Goal: Navigation & Orientation: Find specific page/section

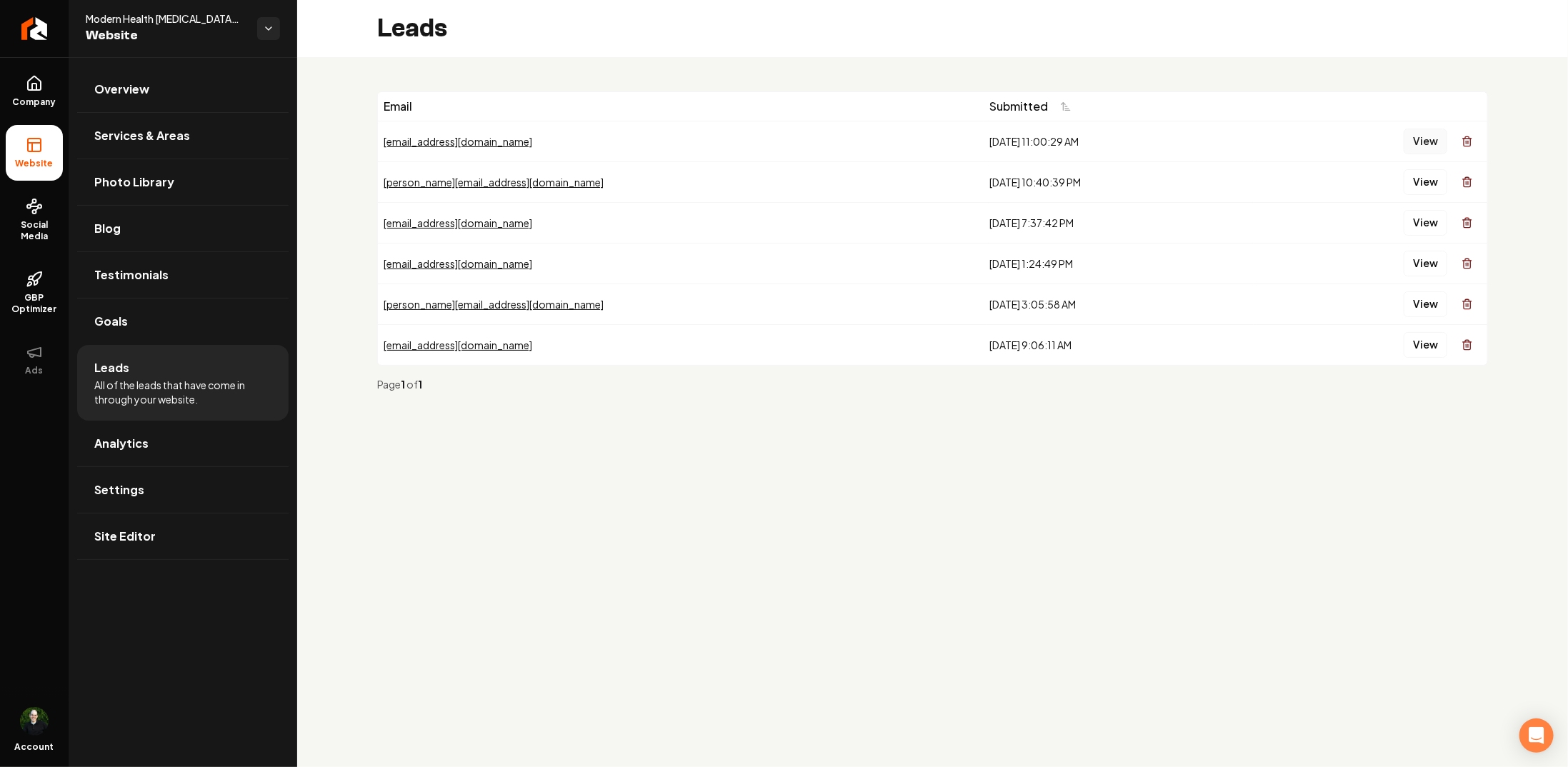
click at [1429, 140] on button "View" at bounding box center [1425, 142] width 43 height 26
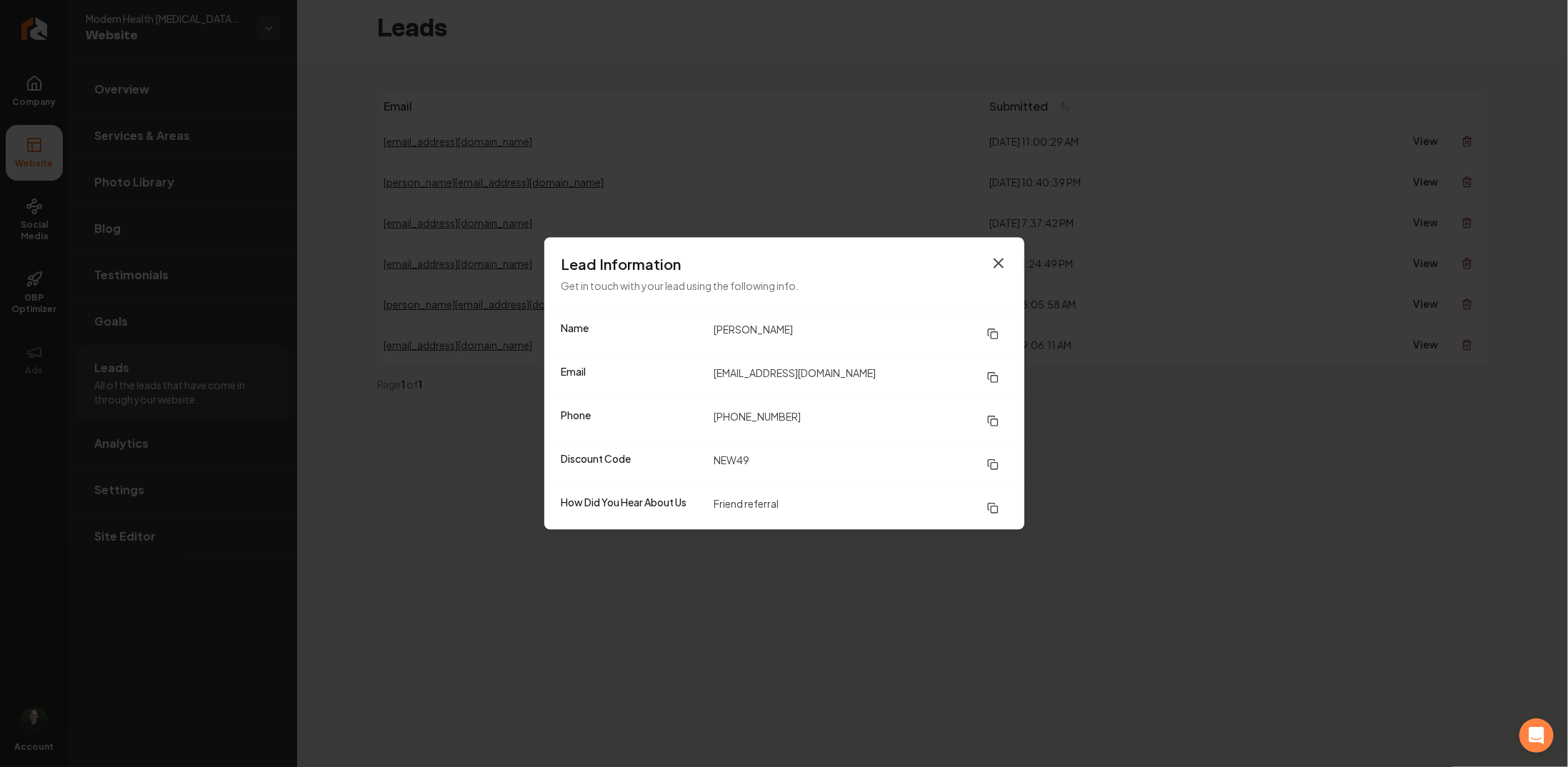
click at [996, 263] on icon "button" at bounding box center [998, 263] width 17 height 17
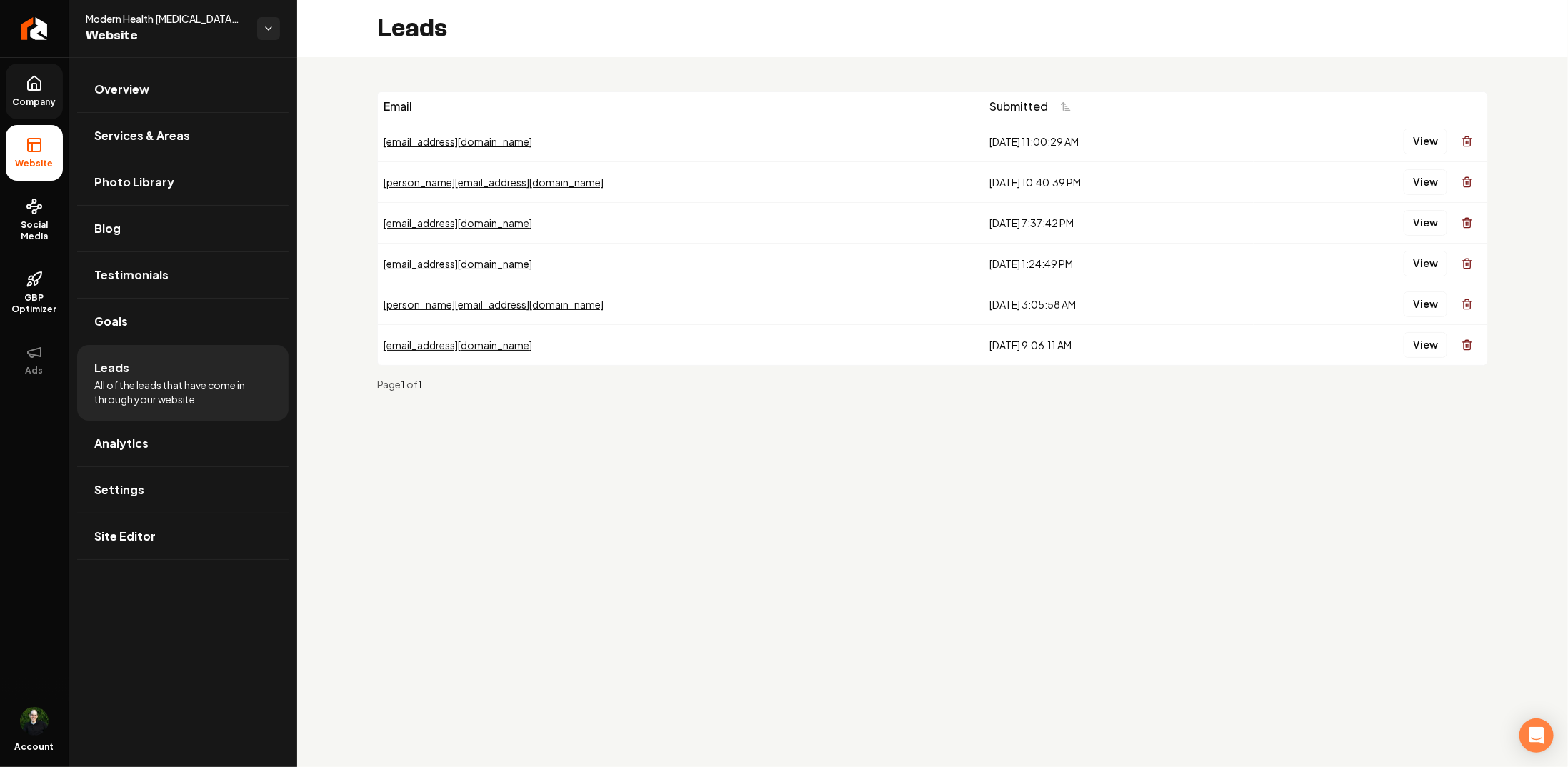
click at [30, 93] on link "Company" at bounding box center [34, 91] width 57 height 56
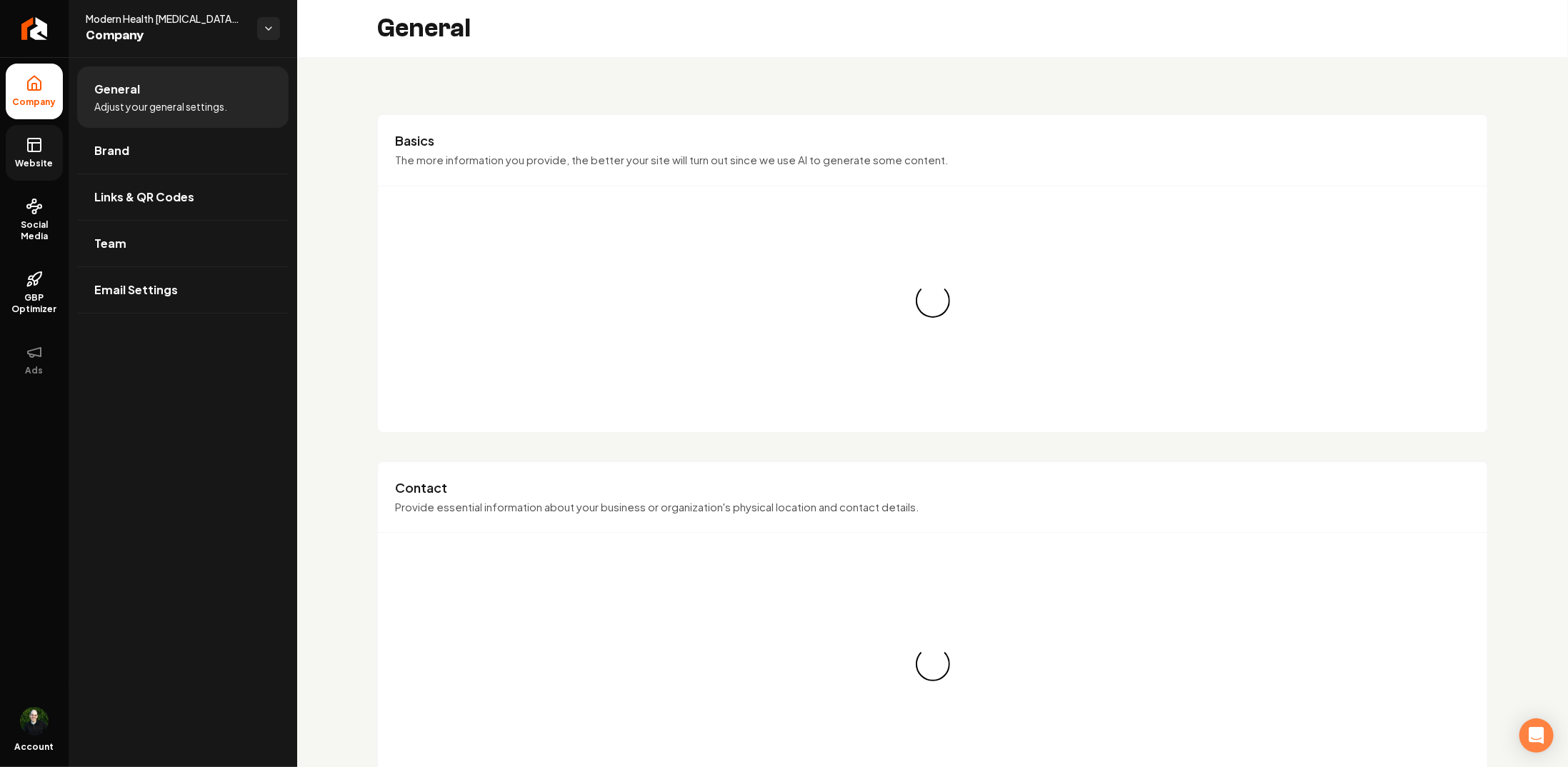
click at [29, 162] on span "Website" at bounding box center [34, 164] width 49 height 12
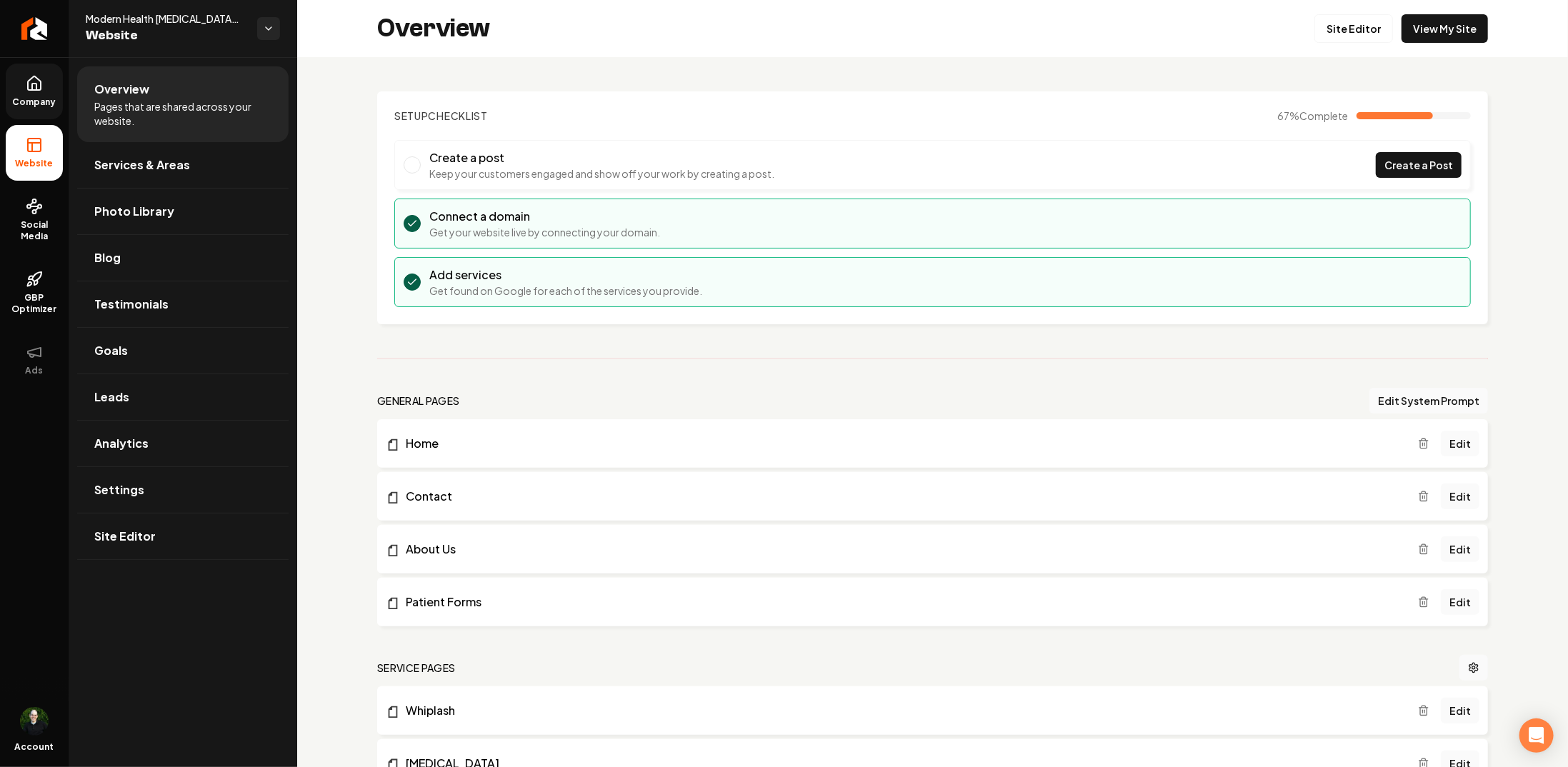
click at [1016, 463] on li "Home Edit" at bounding box center [933, 442] width 1111 height 48
click at [1445, 441] on link "Edit" at bounding box center [1459, 443] width 38 height 26
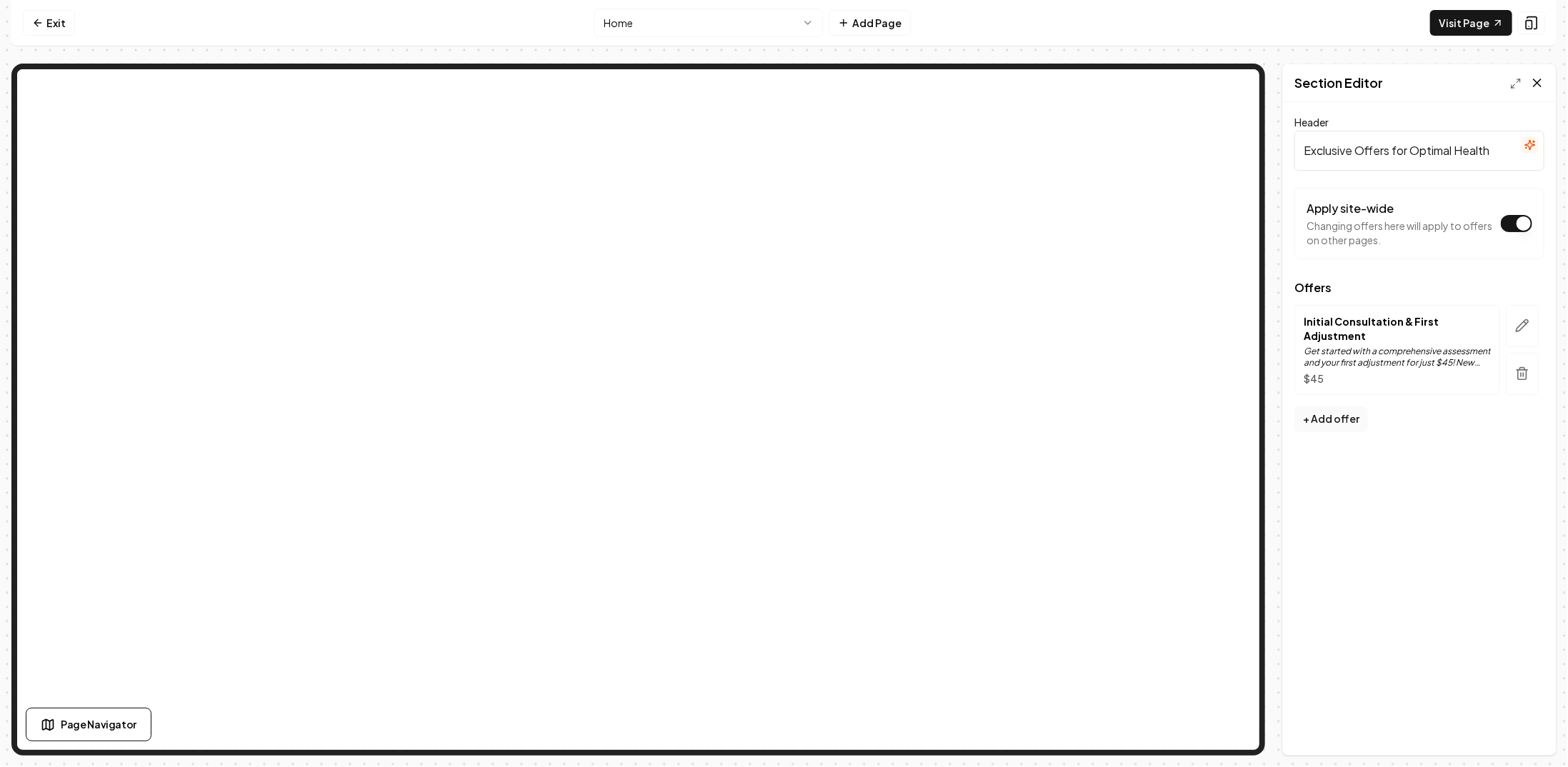
click at [1538, 83] on icon at bounding box center [1537, 83] width 7 height 7
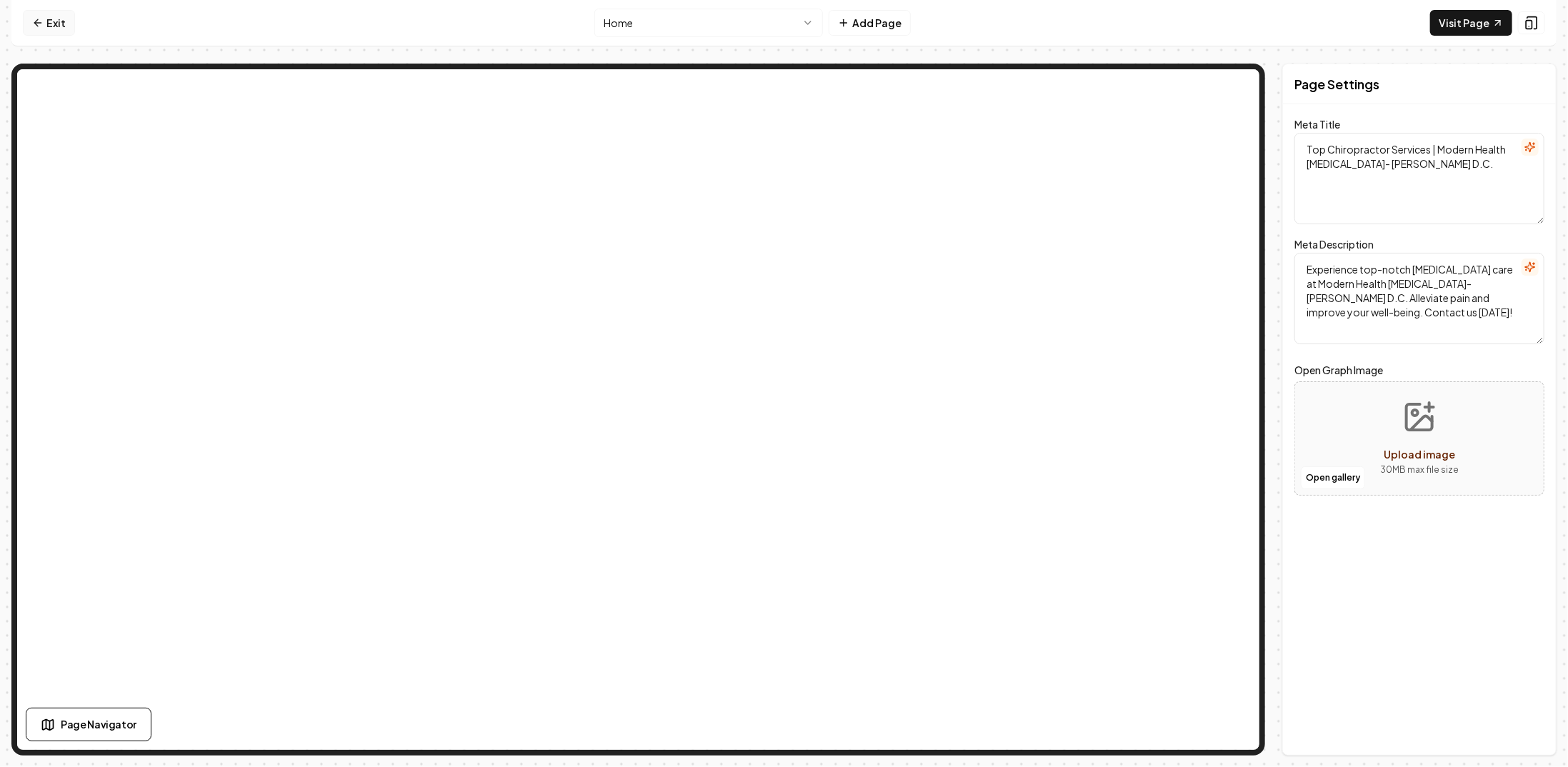
click at [30, 25] on link "Exit" at bounding box center [48, 23] width 52 height 26
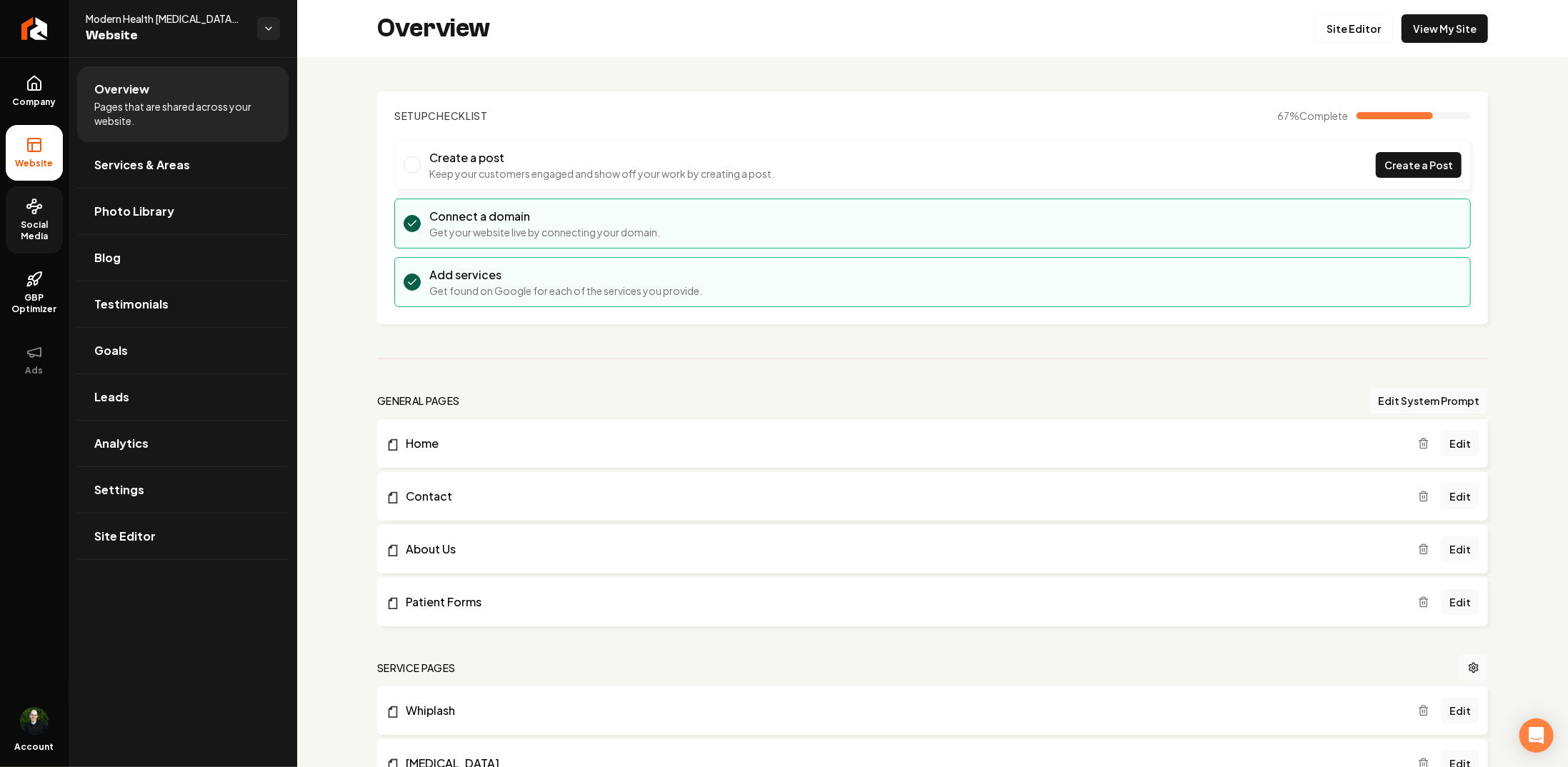
click at [38, 226] on span "Social Media" at bounding box center [34, 230] width 57 height 23
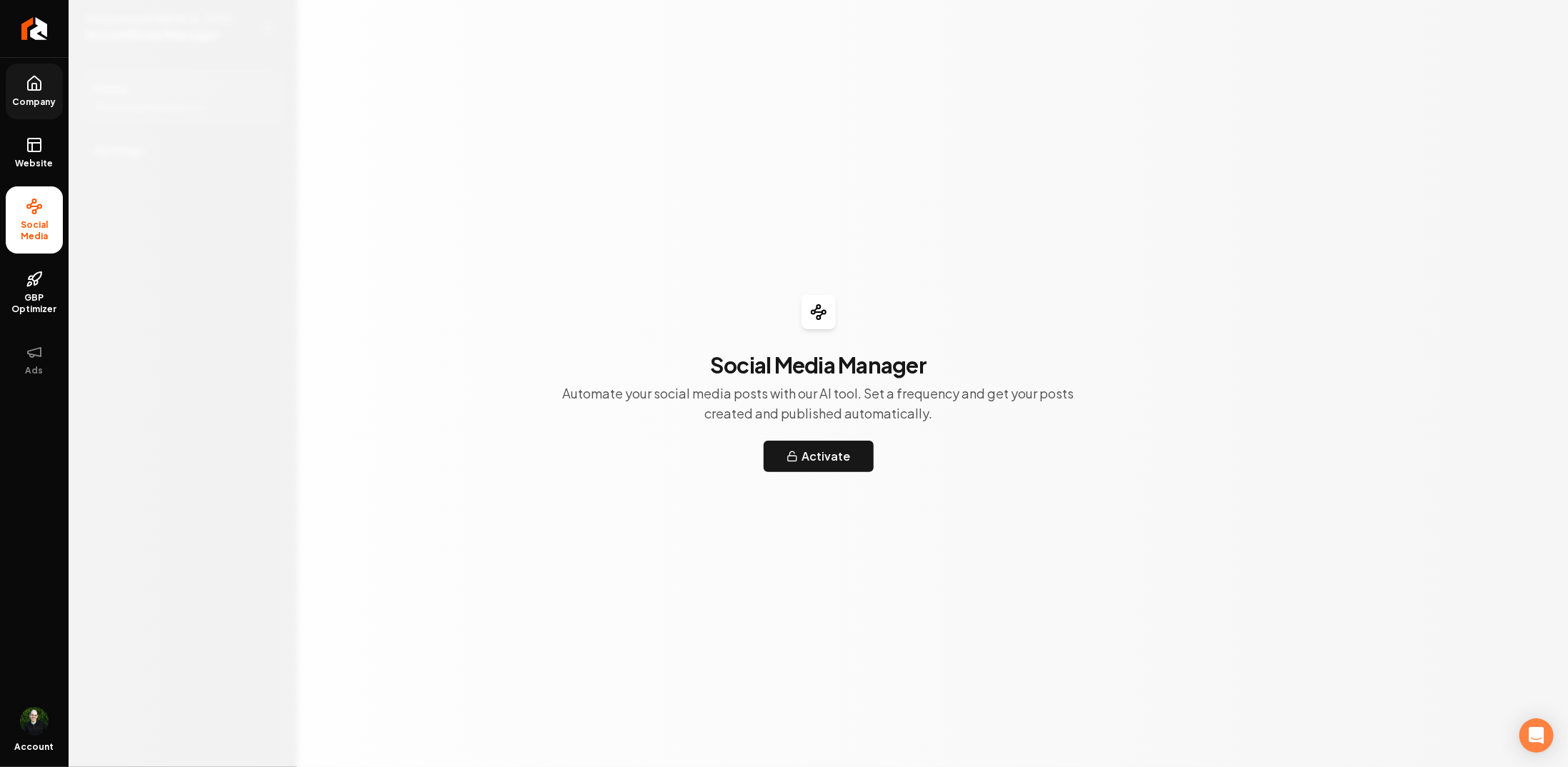
click at [40, 108] on link "Company" at bounding box center [34, 91] width 57 height 56
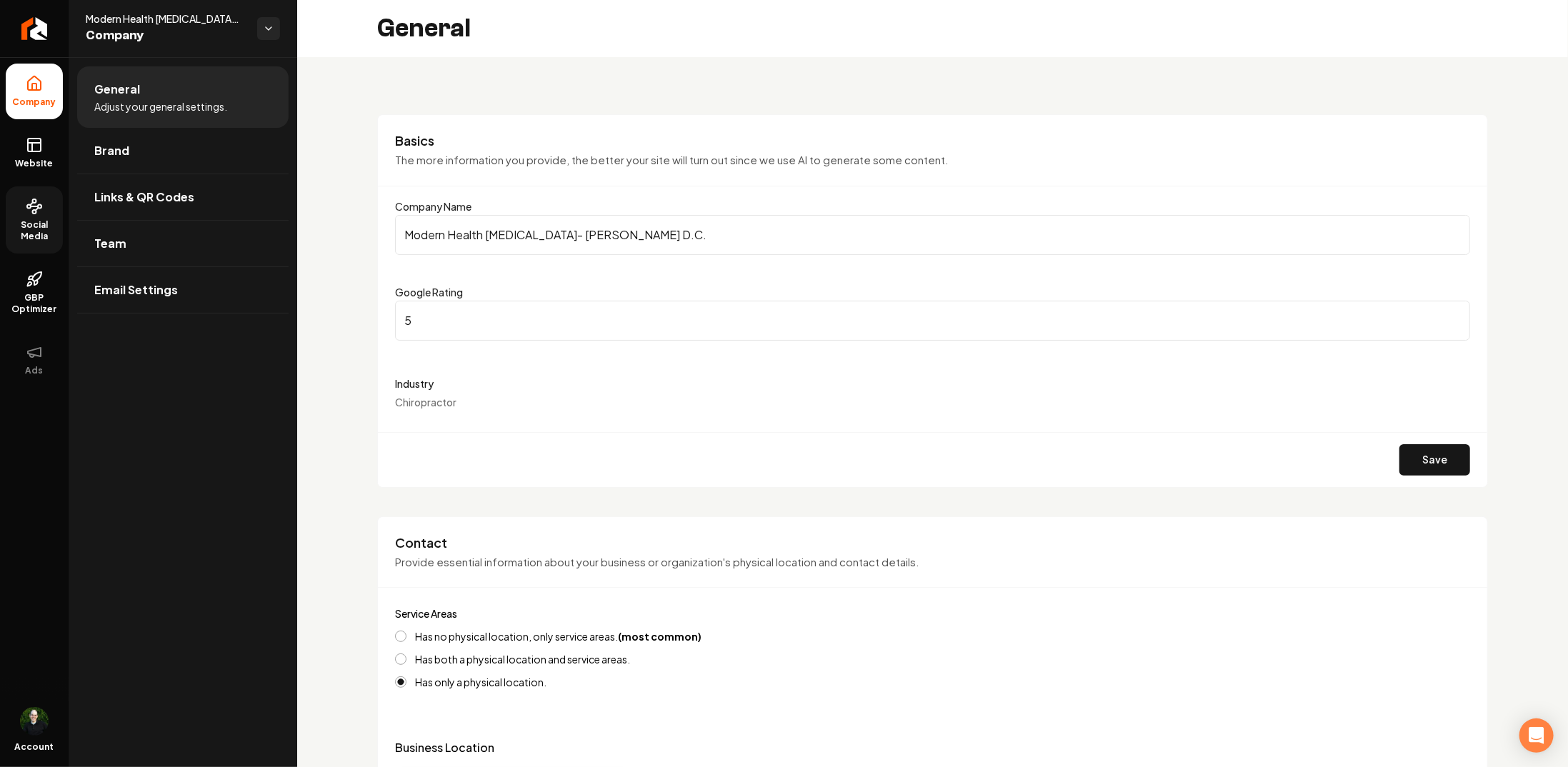
click at [40, 236] on span "Social Media" at bounding box center [34, 230] width 57 height 23
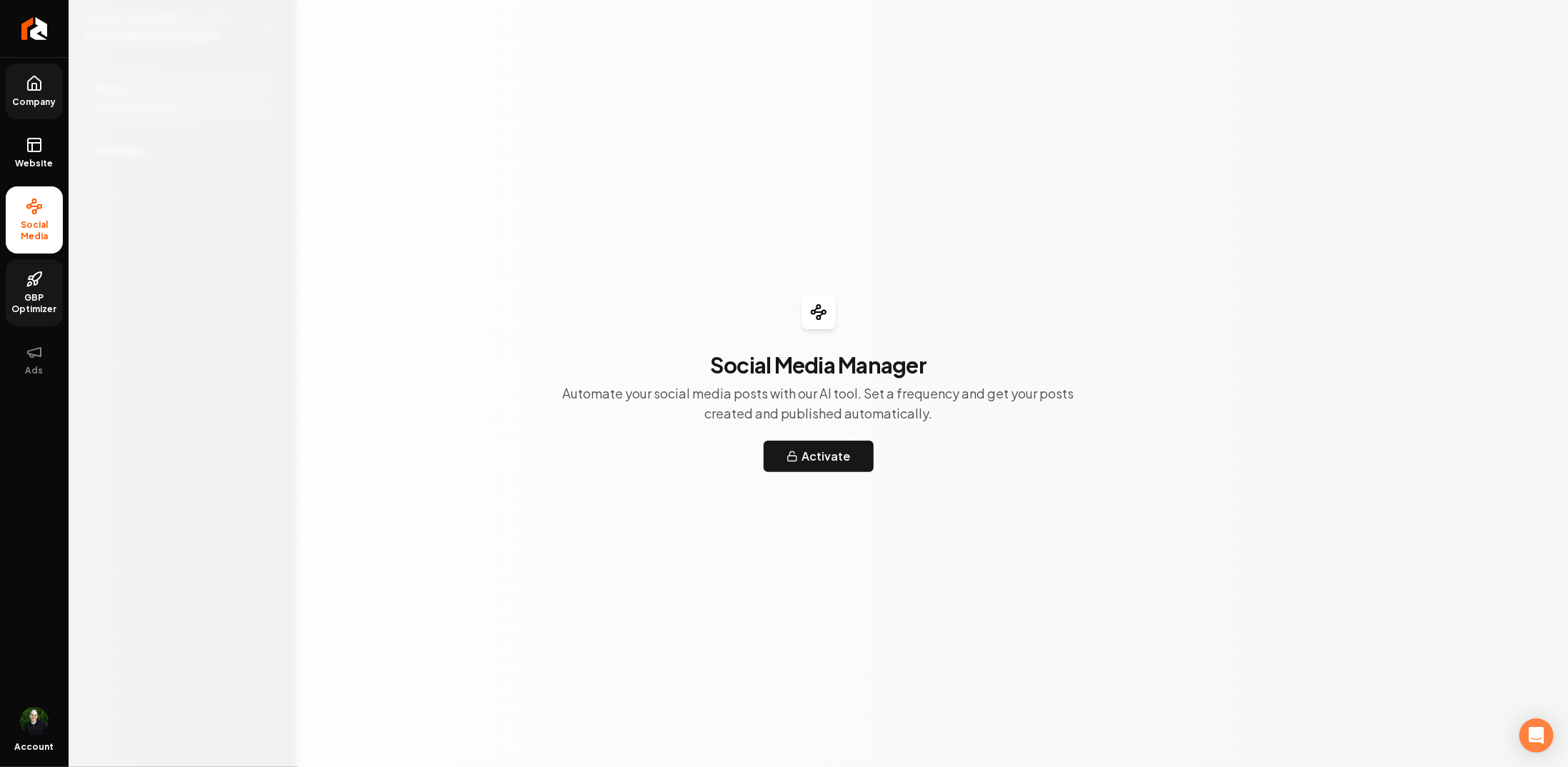
click at [23, 295] on span "GBP Optimizer" at bounding box center [34, 303] width 57 height 23
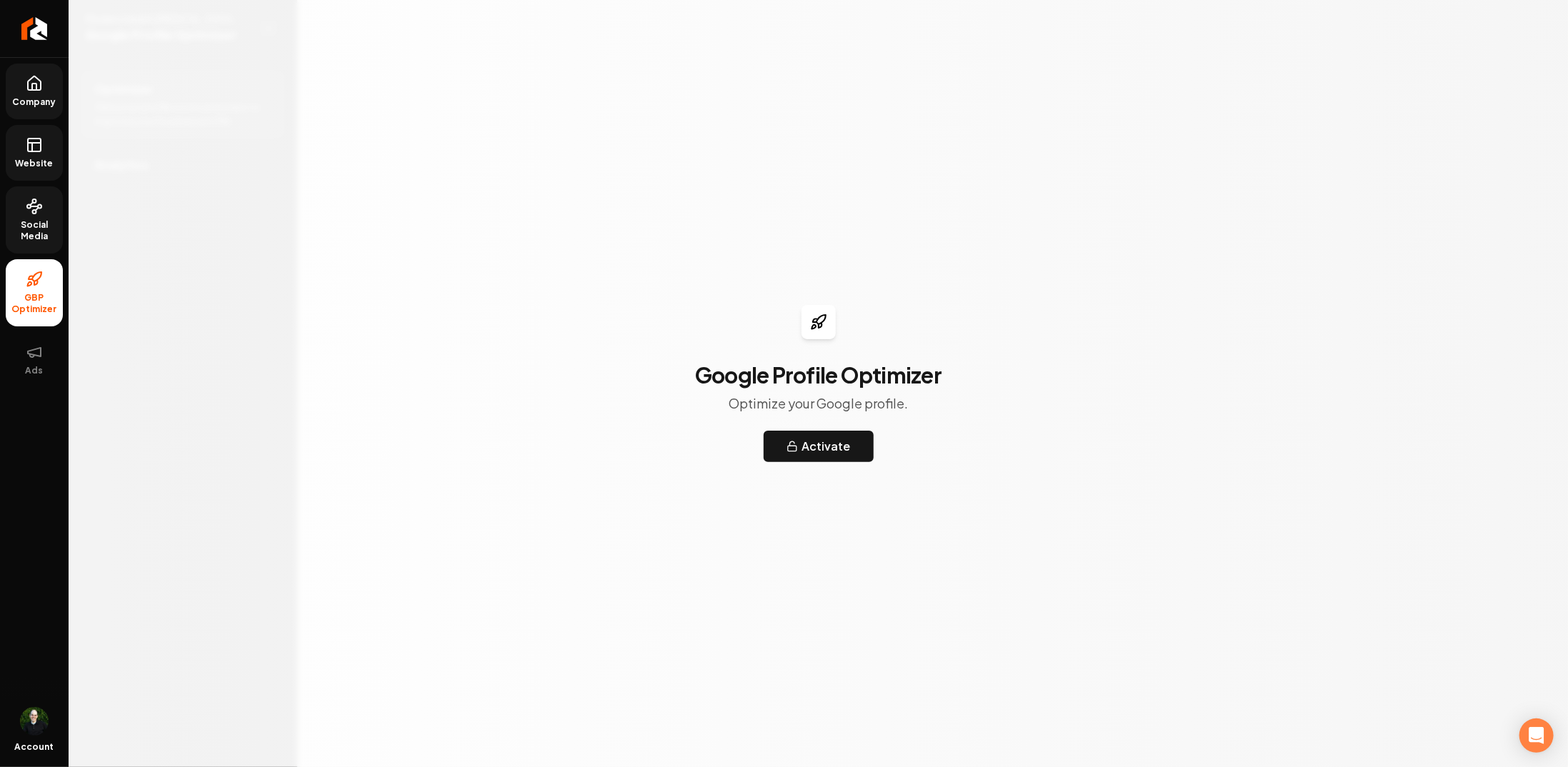
click at [42, 141] on icon at bounding box center [33, 145] width 17 height 17
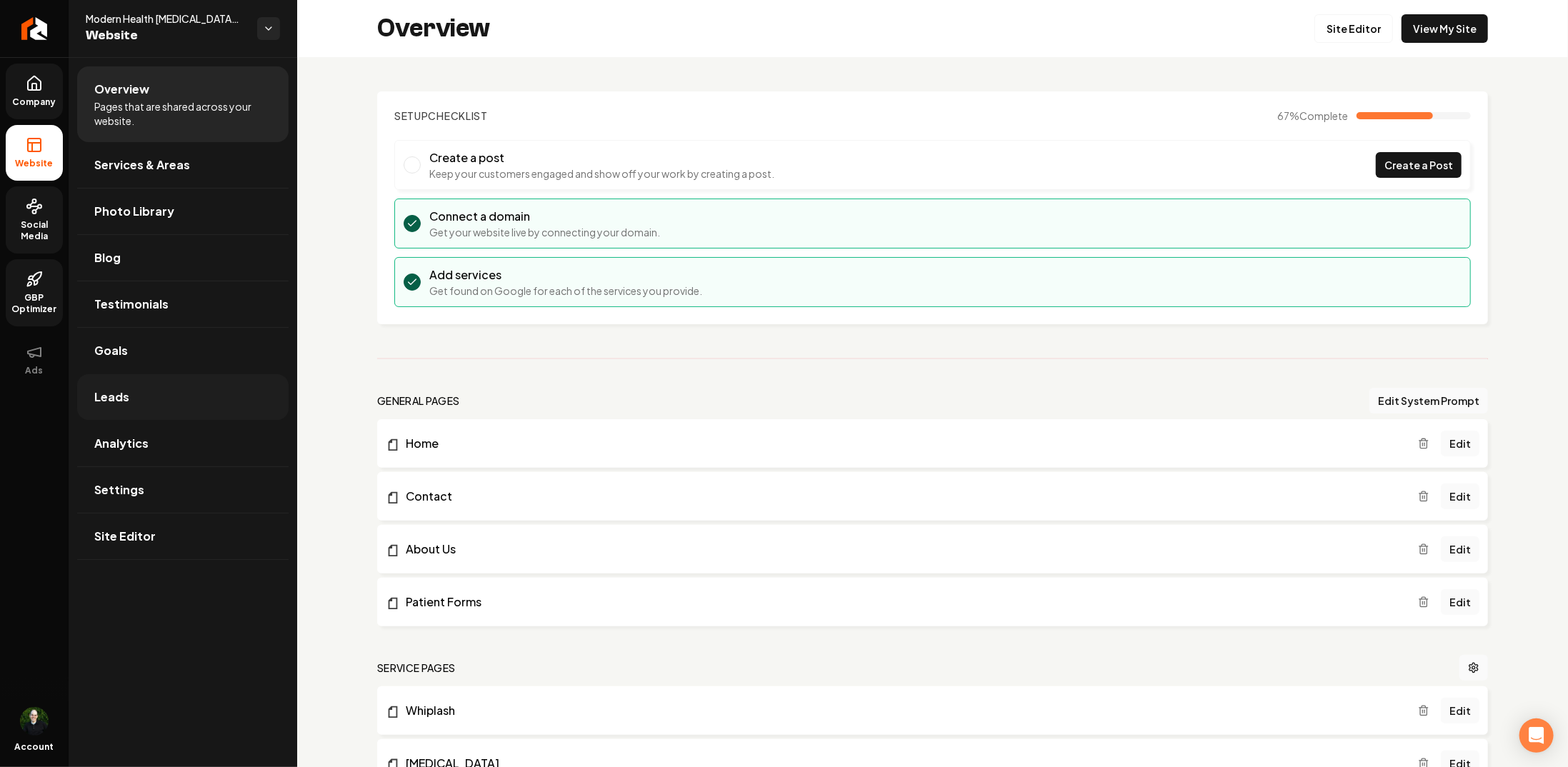
click at [124, 396] on span "Leads" at bounding box center [112, 396] width 35 height 17
